Goal: Task Accomplishment & Management: Manage account settings

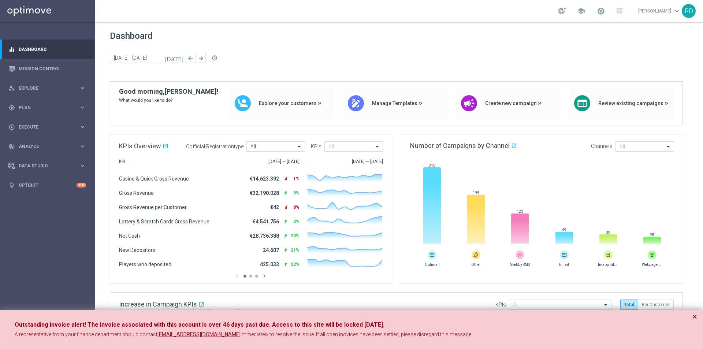
click at [696, 317] on button "×" at bounding box center [694, 316] width 5 height 9
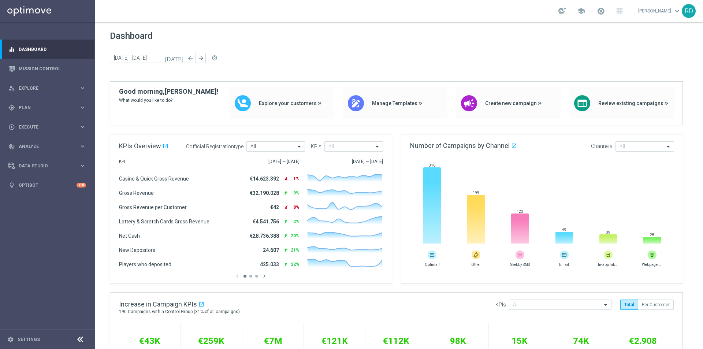
click at [179, 59] on icon "[DATE]" at bounding box center [174, 58] width 20 height 7
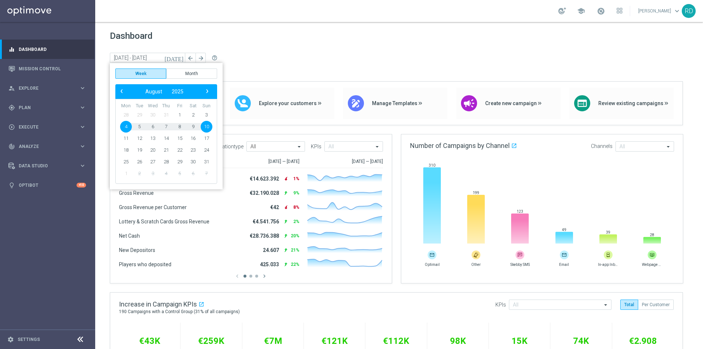
click at [191, 124] on span "9" at bounding box center [193, 127] width 12 height 12
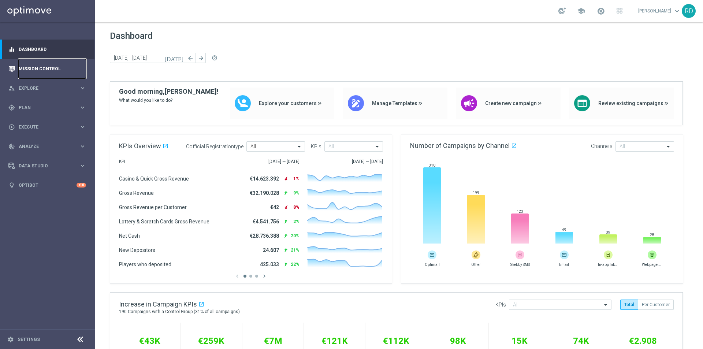
click at [42, 66] on link "Mission Control" at bounding box center [52, 68] width 67 height 19
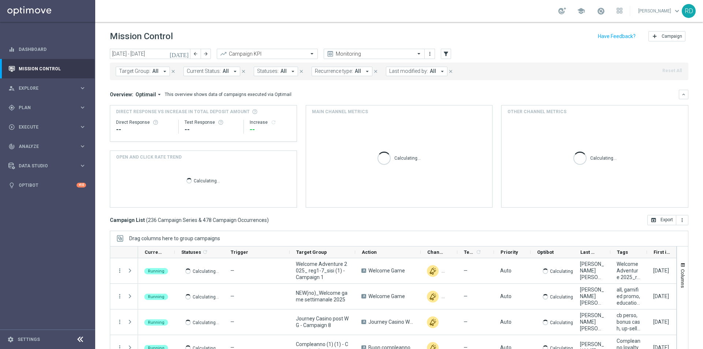
click at [183, 55] on icon "[DATE]" at bounding box center [180, 54] width 20 height 7
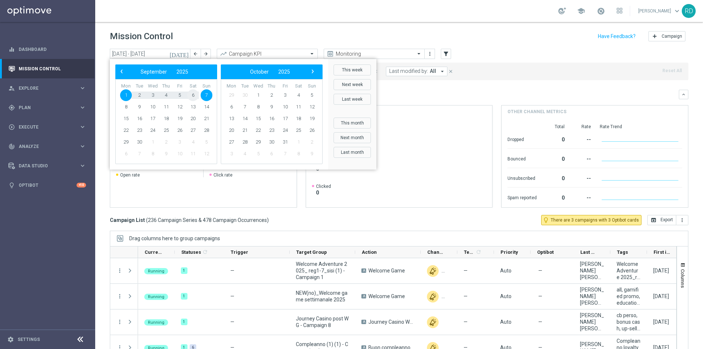
click at [193, 96] on span "6" at bounding box center [193, 95] width 12 height 12
click at [193, 95] on span "6" at bounding box center [193, 95] width 12 height 12
type input "[DATE] - [DATE]"
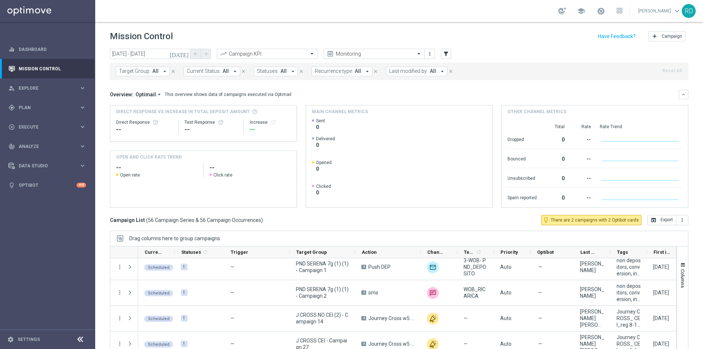
click at [162, 72] on icon "arrow_drop_down" at bounding box center [164, 71] width 7 height 7
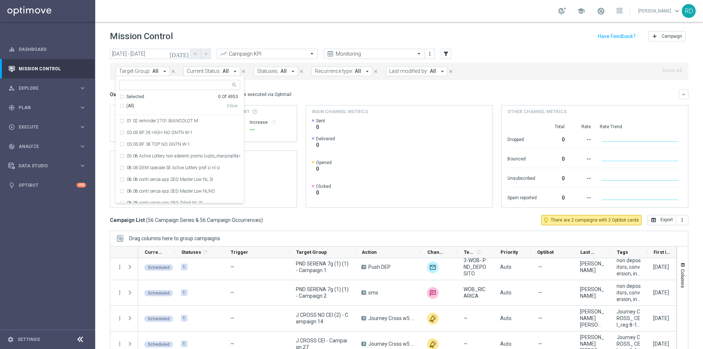
click at [162, 72] on icon "arrow_drop_down" at bounding box center [164, 71] width 7 height 7
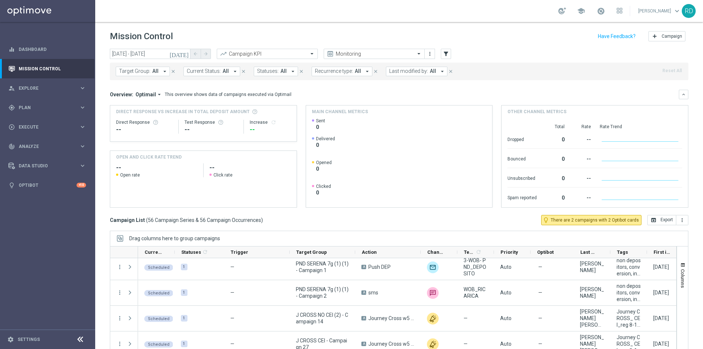
click at [439, 72] on icon "arrow_drop_down" at bounding box center [442, 71] width 7 height 7
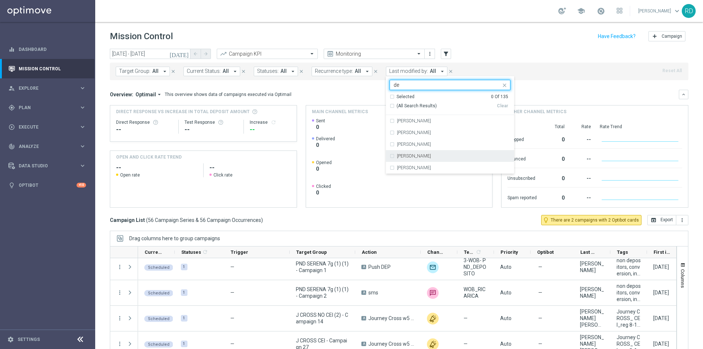
click at [414, 152] on div "[PERSON_NAME]" at bounding box center [450, 156] width 121 height 12
type input "de"
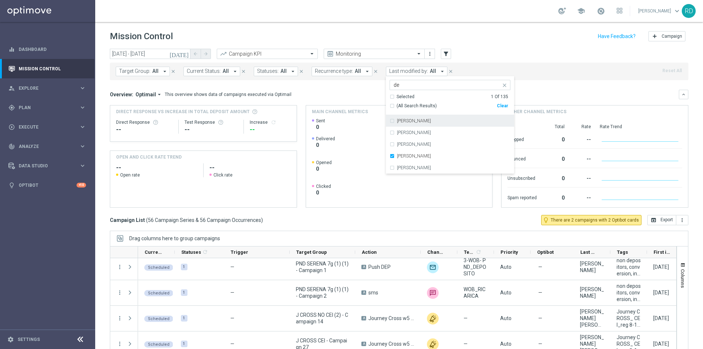
click at [505, 40] on div "Mission Control add Campaign" at bounding box center [399, 36] width 579 height 14
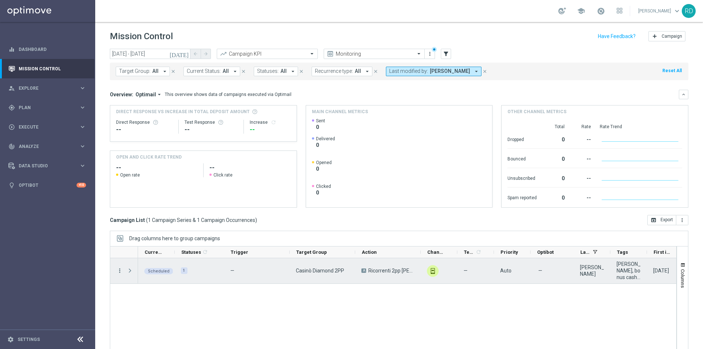
click at [119, 269] on icon "more_vert" at bounding box center [119, 270] width 7 height 7
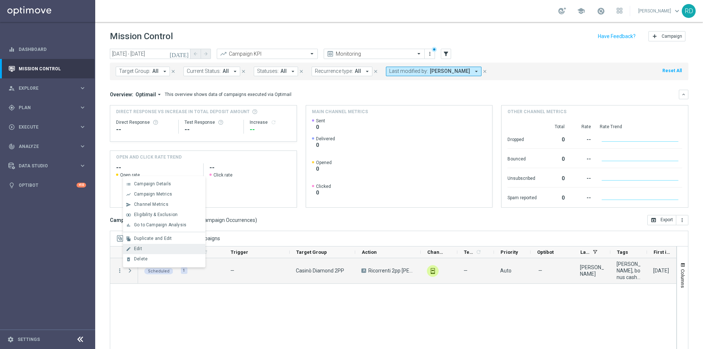
click at [138, 250] on span "Edit" at bounding box center [138, 248] width 8 height 5
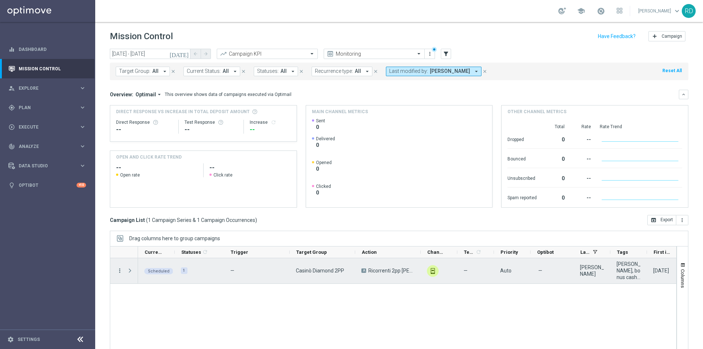
click at [120, 272] on icon "more_vert" at bounding box center [119, 270] width 7 height 7
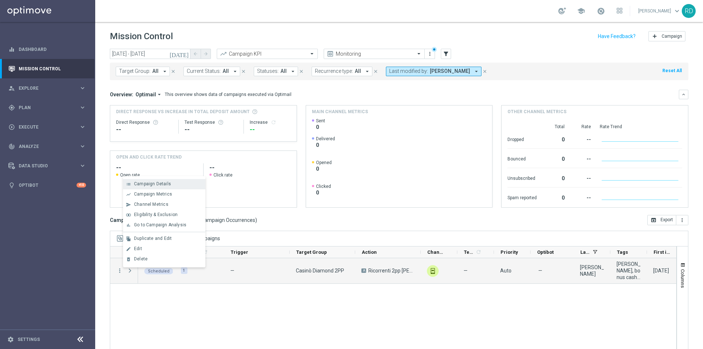
click at [146, 185] on span "Campaign Details" at bounding box center [152, 183] width 37 height 5
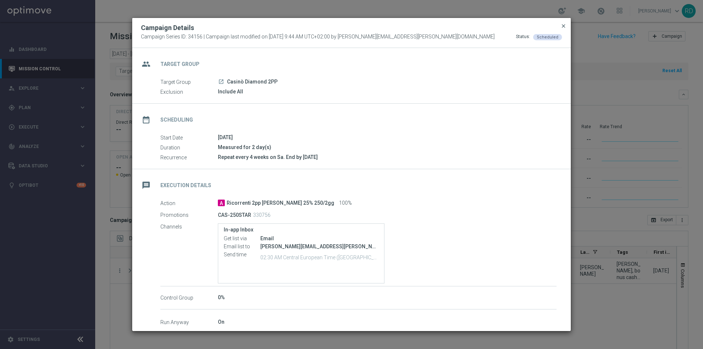
click at [564, 28] on span "close" at bounding box center [564, 26] width 6 height 6
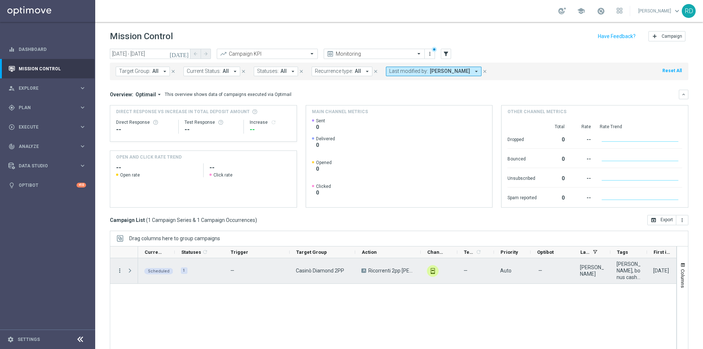
click at [118, 272] on icon "more_vert" at bounding box center [119, 270] width 7 height 7
click at [141, 260] on span "Delete" at bounding box center [141, 258] width 14 height 5
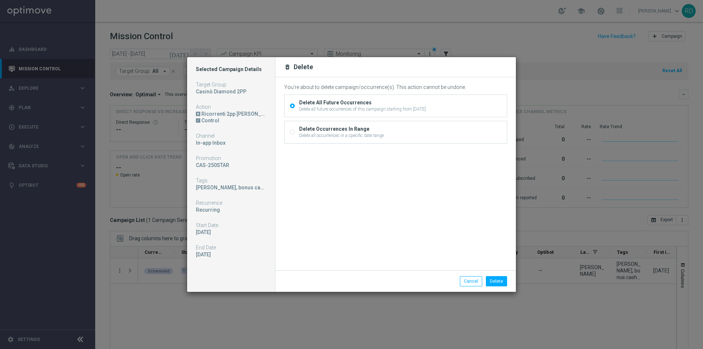
click at [359, 134] on div "Delete all occurrences in a specific date range" at bounding box center [341, 135] width 85 height 7
click at [295, 134] on input "Delete Occurrences In Range Delete all occurrences in a specific date range" at bounding box center [292, 132] width 5 height 5
radio input "true"
radio input "false"
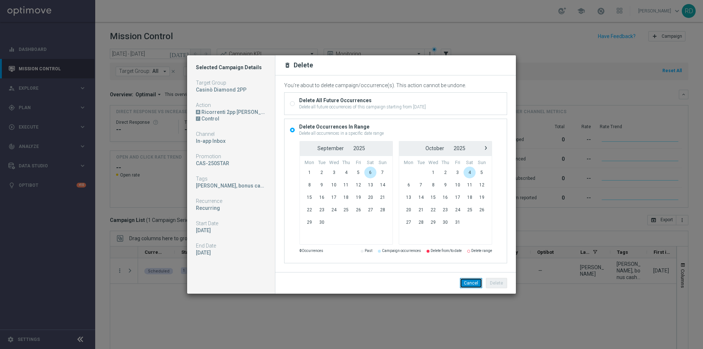
drag, startPoint x: 469, startPoint y: 283, endPoint x: 461, endPoint y: 283, distance: 7.7
click at [468, 283] on button "Cancel" at bounding box center [471, 283] width 22 height 10
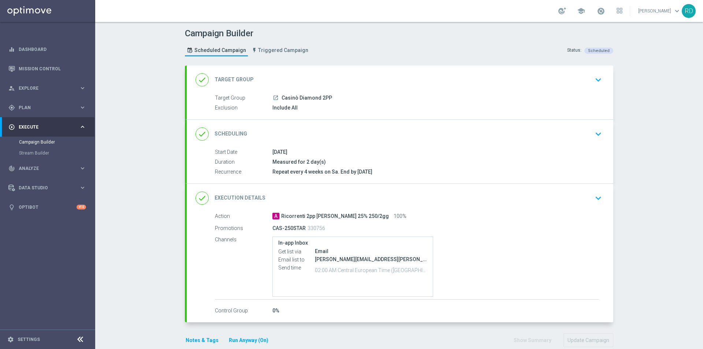
scroll to position [13, 0]
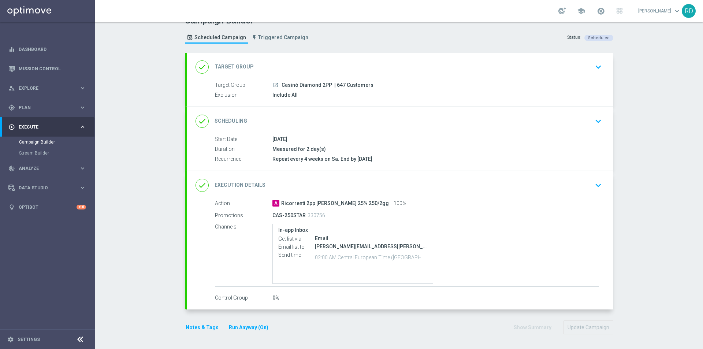
click at [196, 188] on icon "done" at bounding box center [202, 185] width 13 height 13
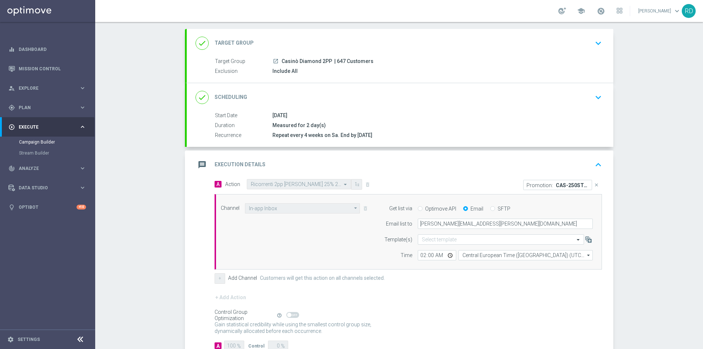
scroll to position [49, 0]
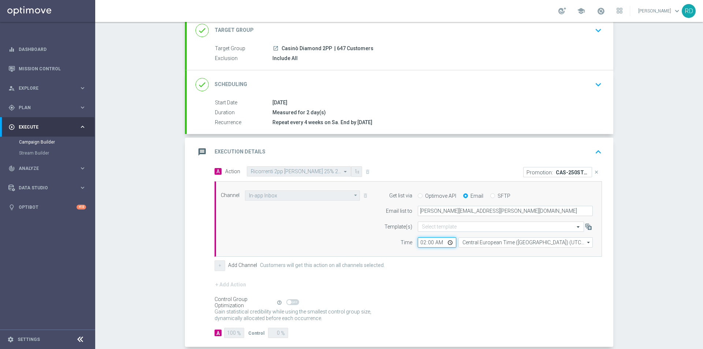
click at [431, 241] on input "02:00" at bounding box center [437, 242] width 38 height 10
type input "02:30"
click at [353, 238] on div "Channel In-app Inbox In-app Inbox arrow_drop_down Show Selected 1 of 20 Optimail" at bounding box center [406, 218] width 383 height 57
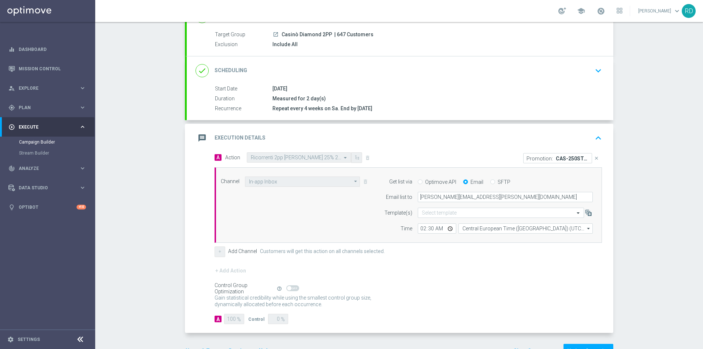
scroll to position [87, 0]
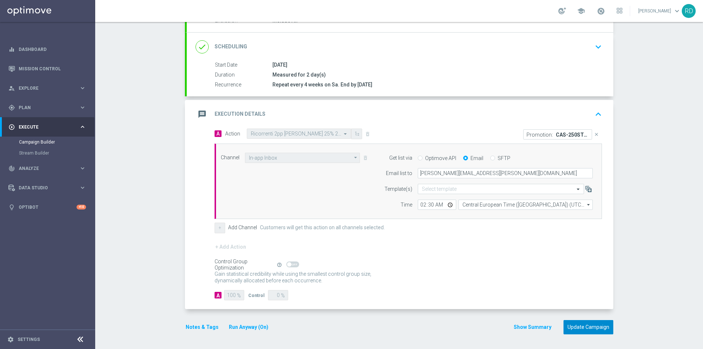
click at [584, 326] on button "Update Campaign" at bounding box center [589, 327] width 50 height 14
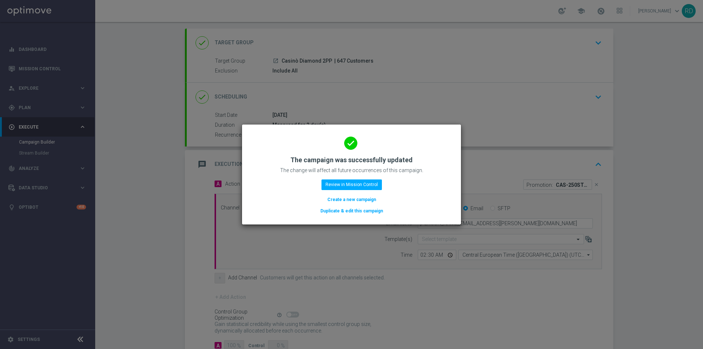
scroll to position [0, 0]
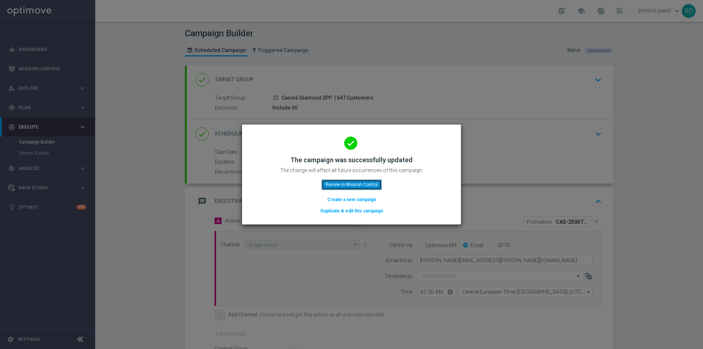
click at [357, 184] on button "Review in Mission Control" at bounding box center [351, 184] width 60 height 10
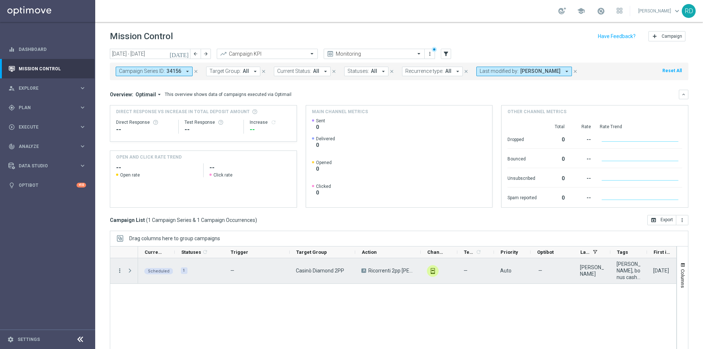
click at [120, 271] on icon "more_vert" at bounding box center [119, 270] width 7 height 7
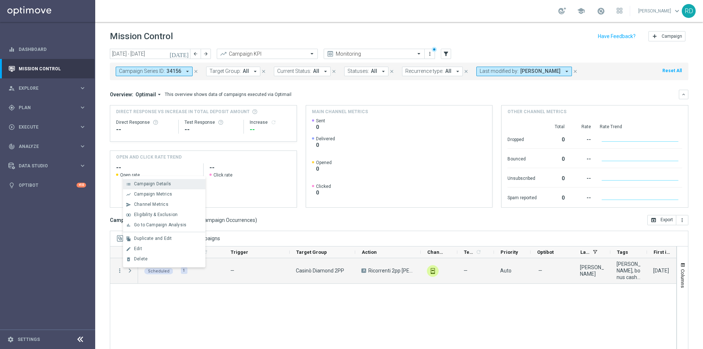
click at [145, 184] on span "Campaign Details" at bounding box center [152, 183] width 37 height 5
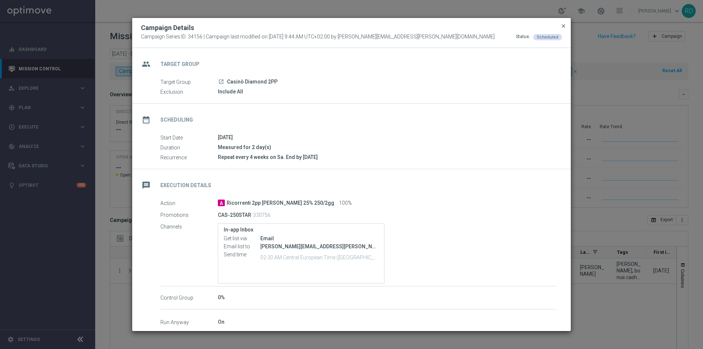
click at [564, 25] on span "close" at bounding box center [564, 26] width 6 height 6
